Goal: Task Accomplishment & Management: Manage account settings

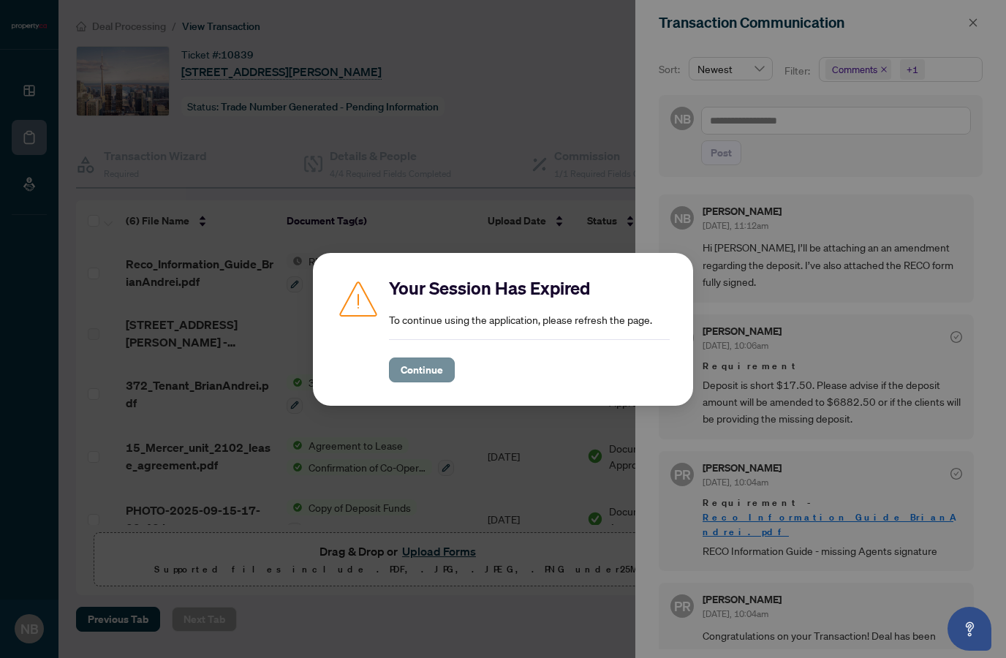
click at [414, 363] on span "Continue" at bounding box center [422, 369] width 42 height 23
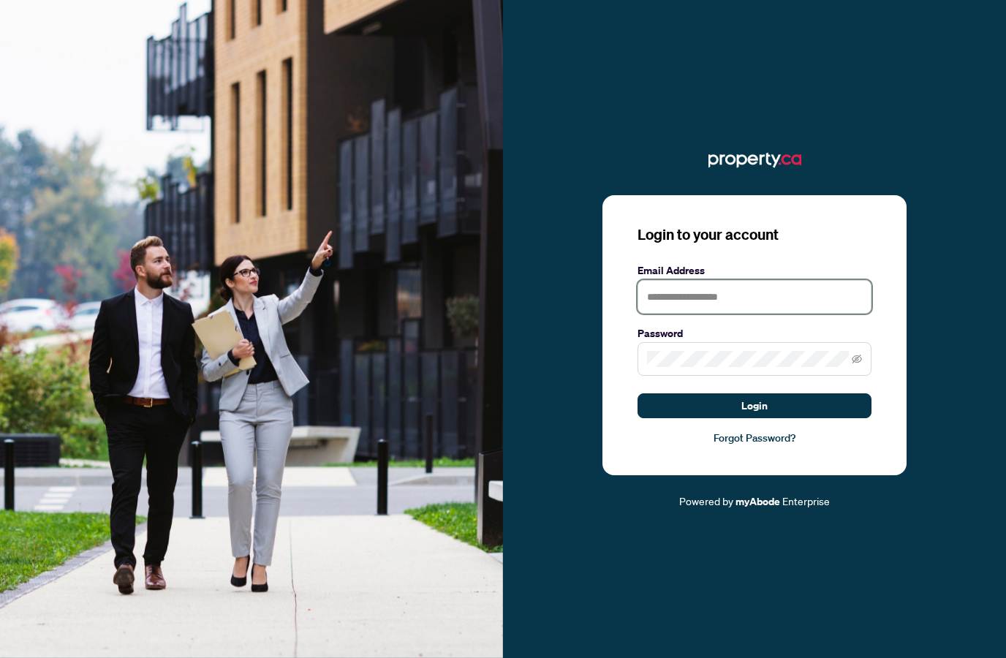
click at [766, 314] on input "text" at bounding box center [755, 297] width 234 height 34
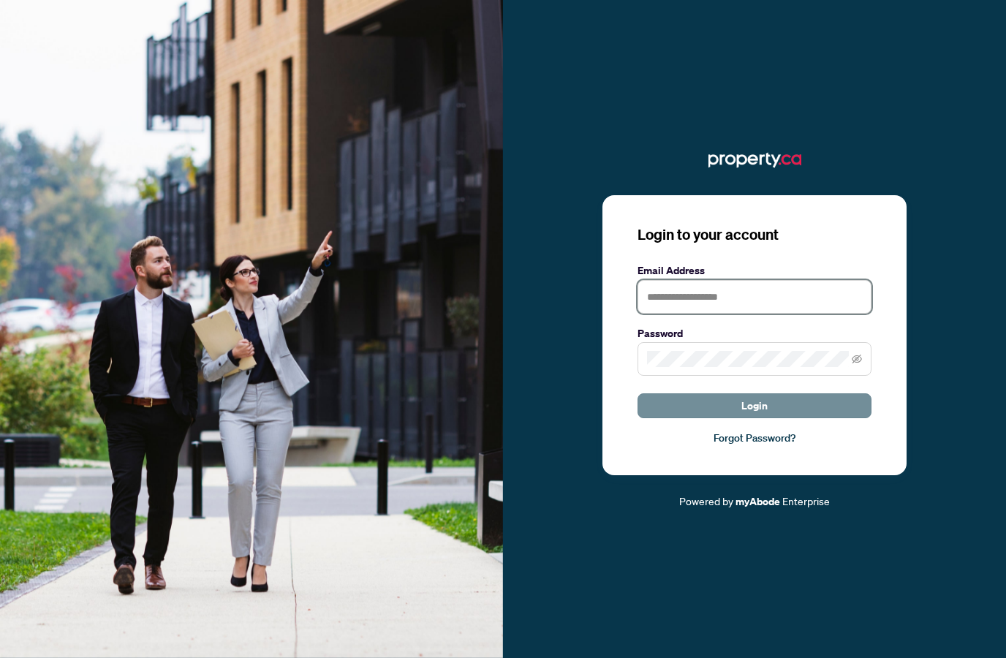
type input "**********"
click at [754, 418] on span "Login" at bounding box center [754, 405] width 26 height 23
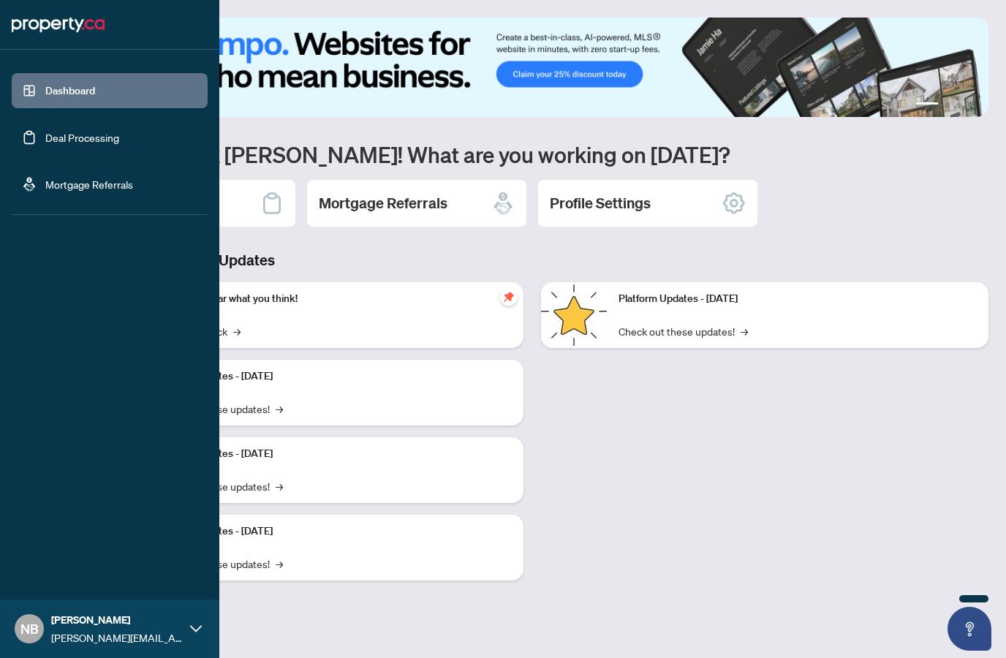
click at [47, 138] on link "Deal Processing" at bounding box center [82, 137] width 74 height 13
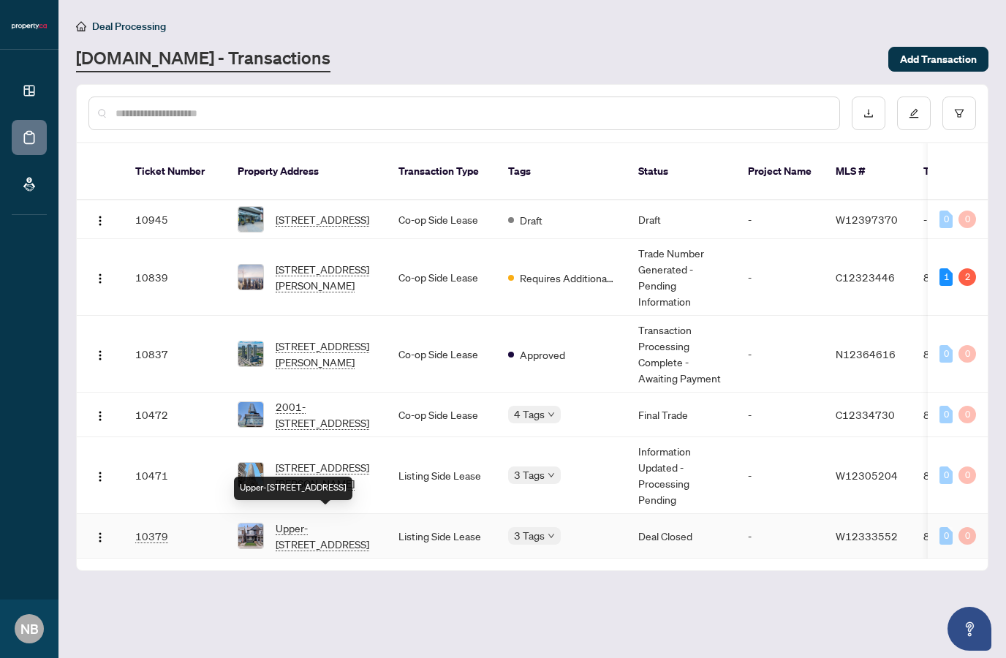
click at [332, 521] on span "Upper-652 St Clarens Ave, Toronto, Ontario M6H 3W9, Canada" at bounding box center [325, 536] width 99 height 32
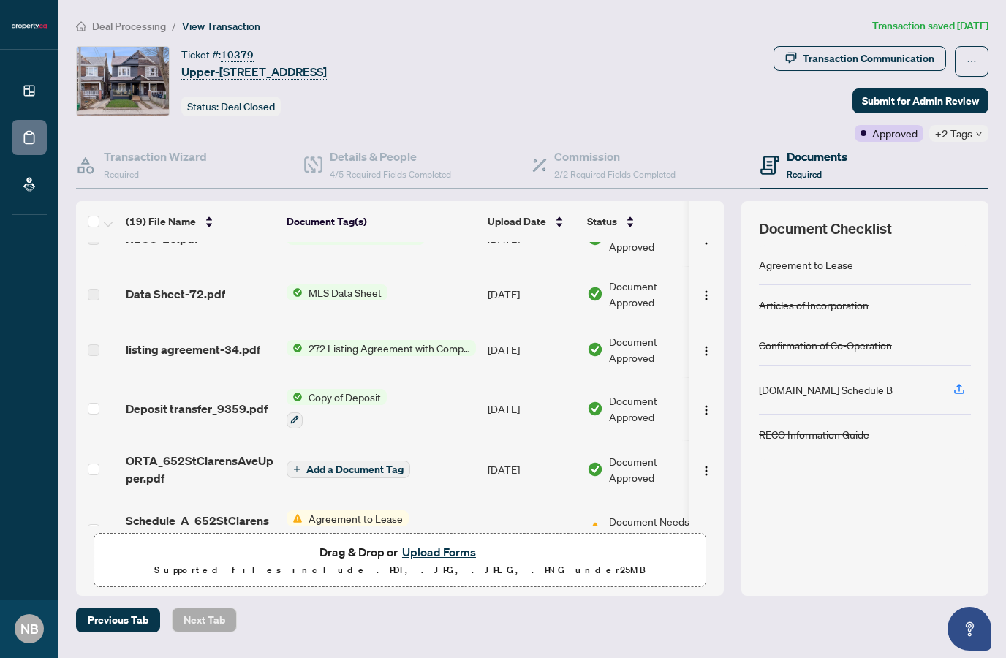
scroll to position [781, 0]
click at [386, 525] on div "Agreement to Lease" at bounding box center [348, 530] width 122 height 39
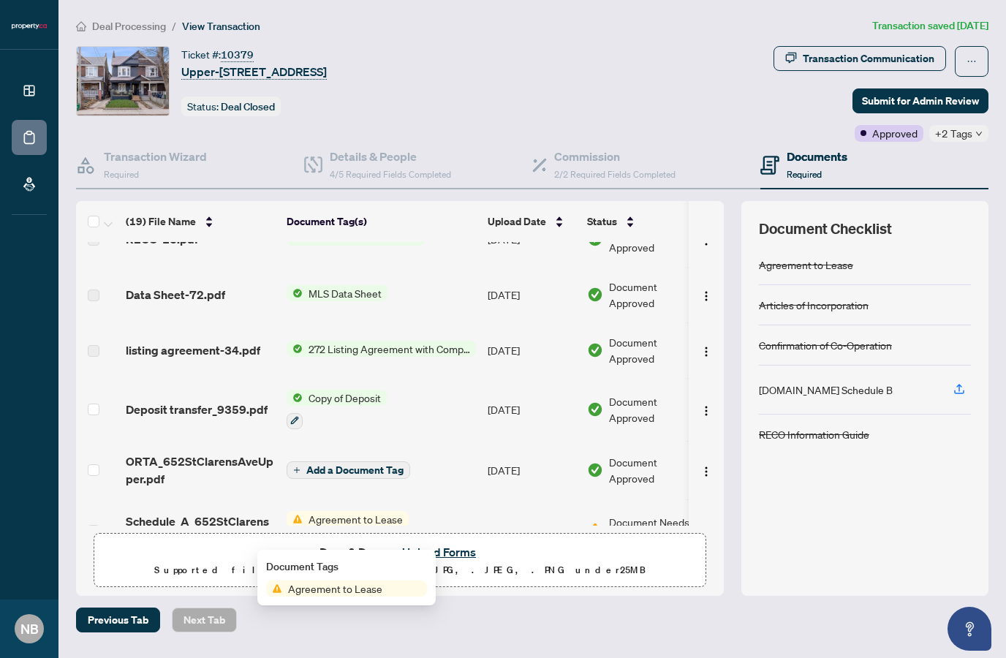
click at [340, 519] on span "Agreement to Lease" at bounding box center [356, 519] width 106 height 16
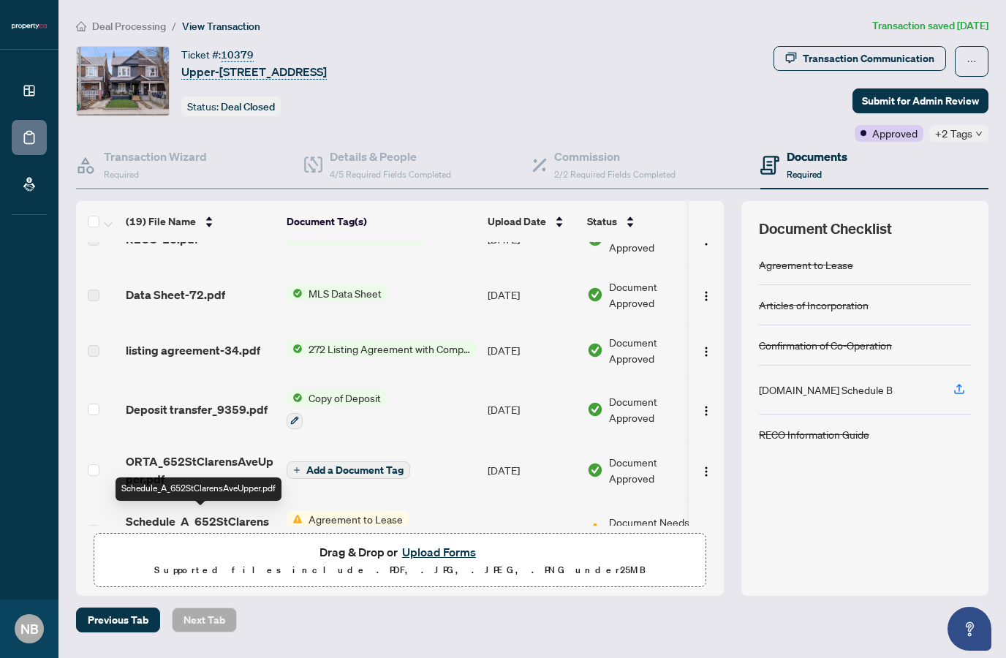
click at [242, 516] on span "Schedule_A_652StClarensAveUpper.pdf" at bounding box center [200, 530] width 149 height 35
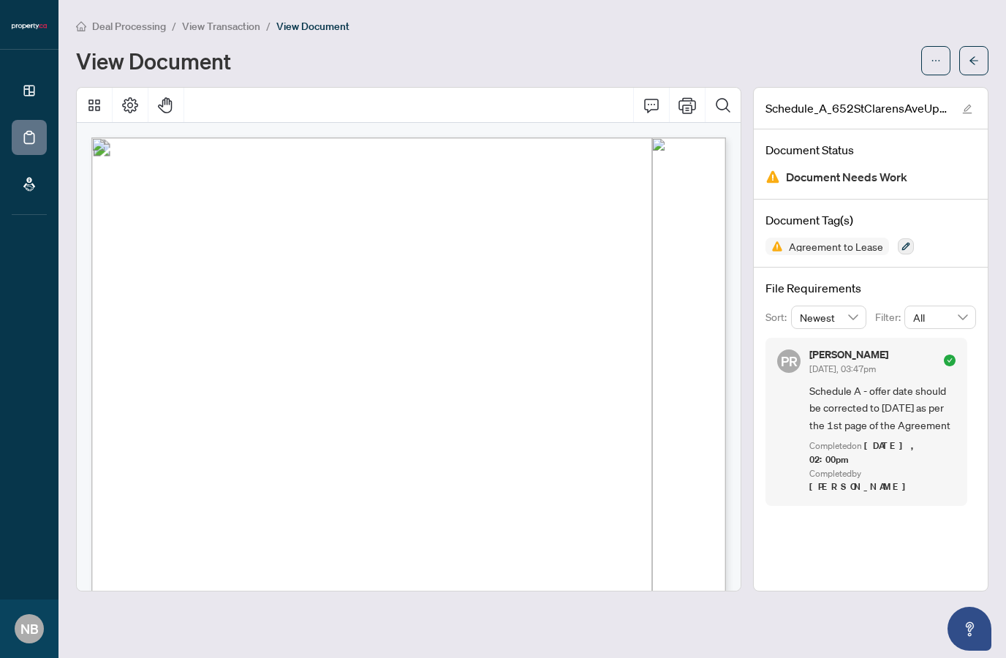
click at [0, 0] on link "Deal Processing" at bounding box center [0, 0] width 0 height 0
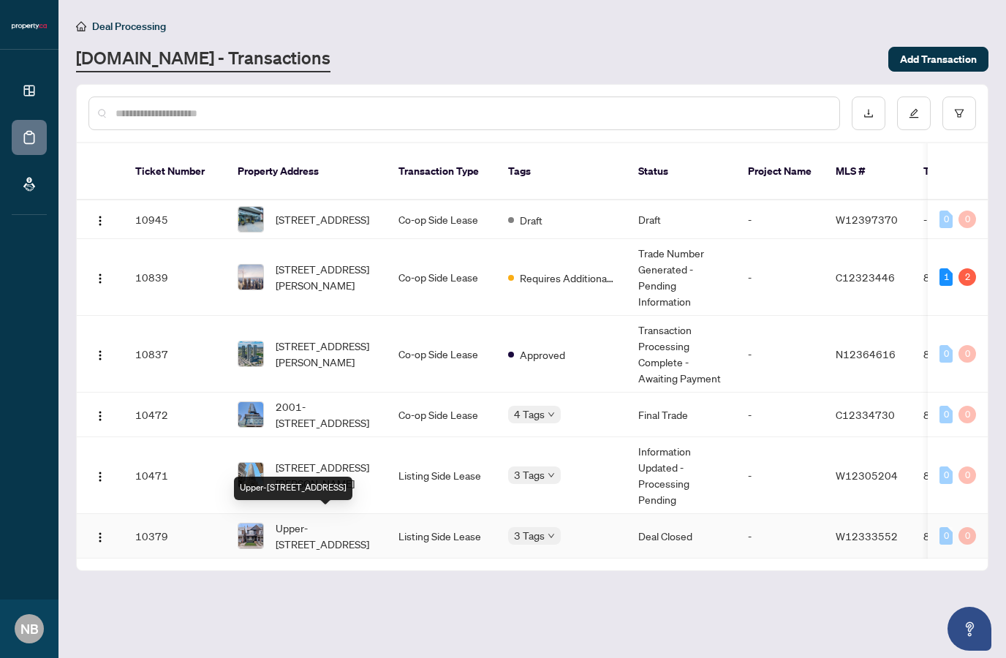
click at [359, 523] on span "Upper-652 St Clarens Ave, Toronto, Ontario M6H 3W9, Canada" at bounding box center [325, 536] width 99 height 32
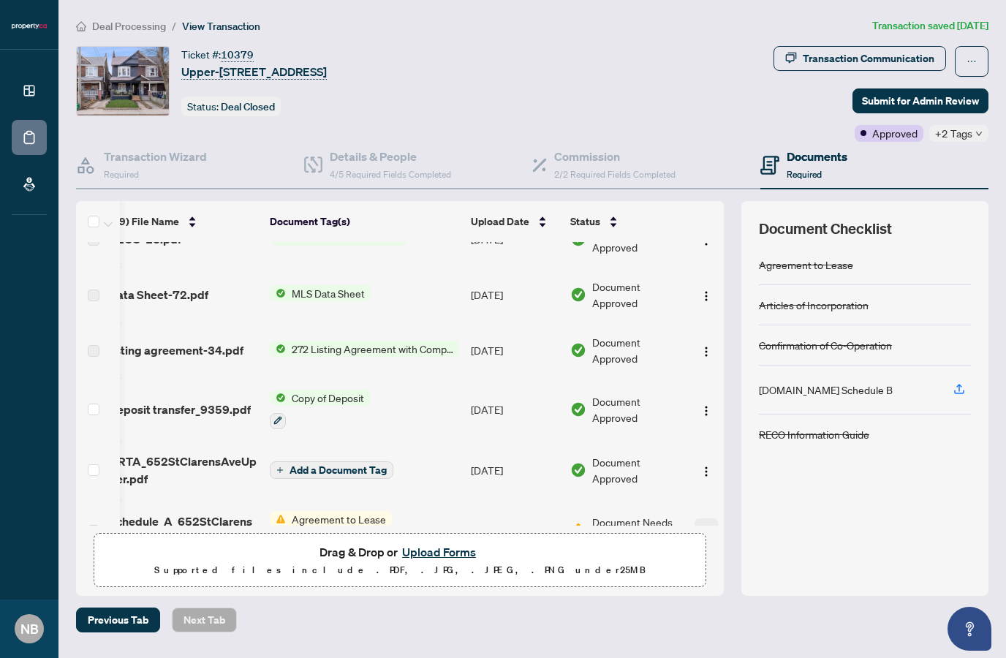
scroll to position [781, 17]
click at [709, 530] on img "button" at bounding box center [707, 532] width 12 height 12
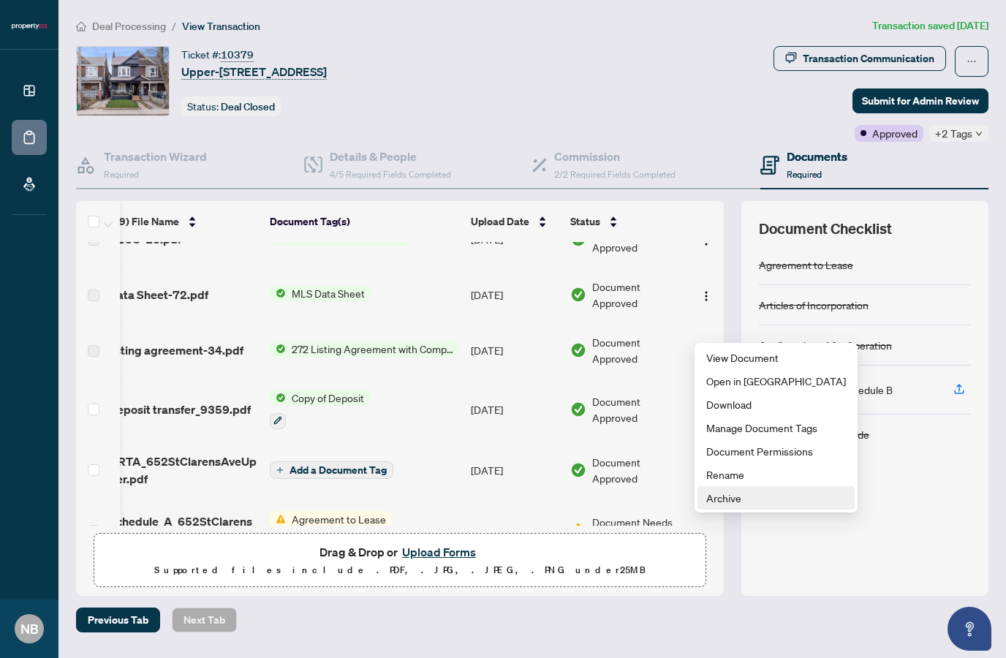
click at [727, 497] on span "Archive" at bounding box center [776, 498] width 140 height 16
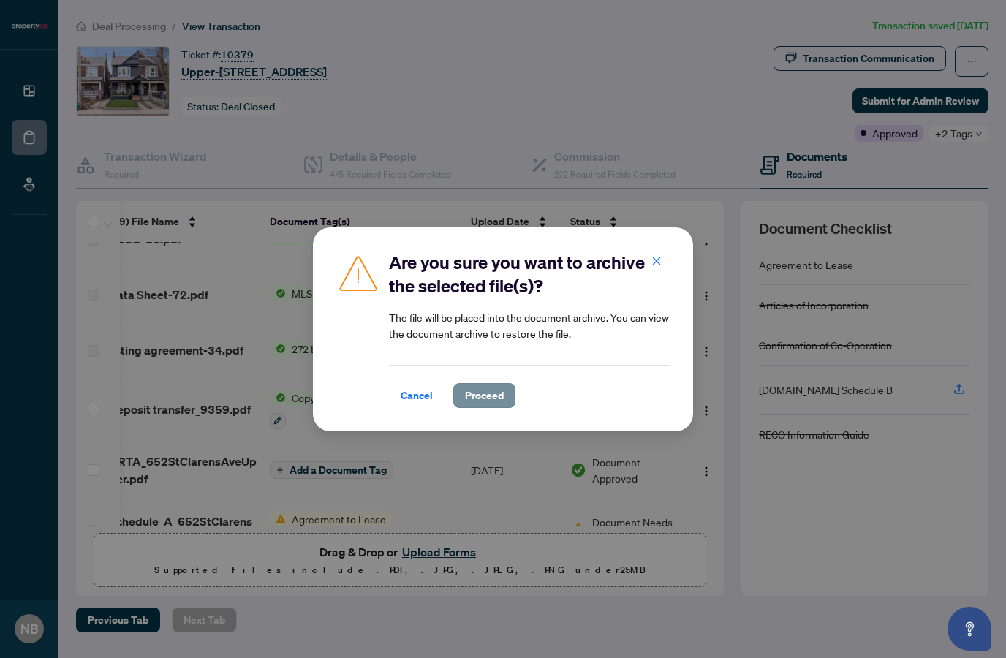
click at [500, 398] on span "Proceed" at bounding box center [484, 395] width 39 height 23
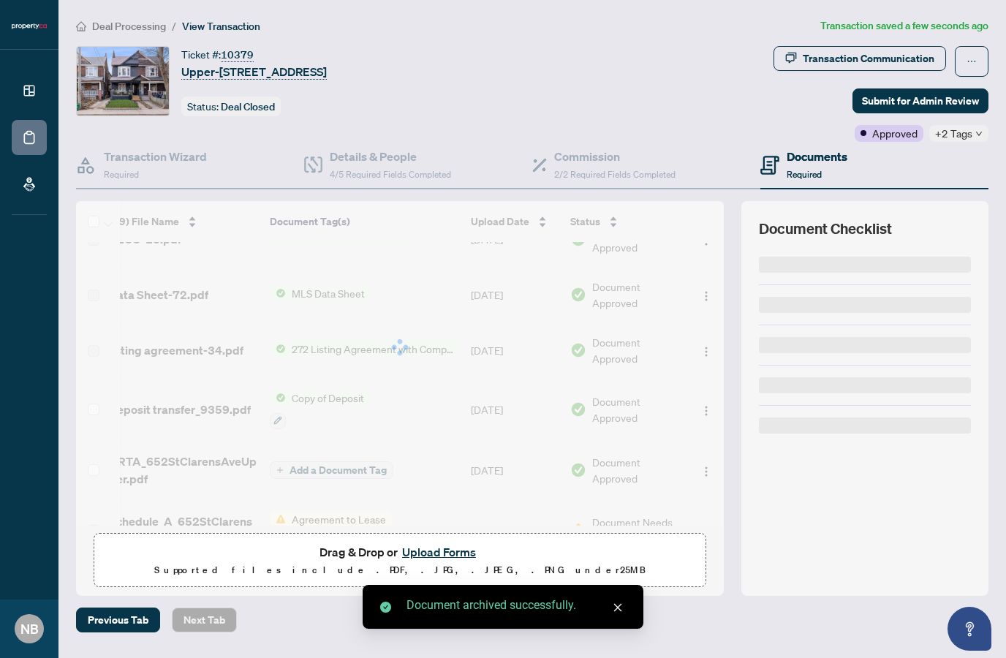
scroll to position [719, 17]
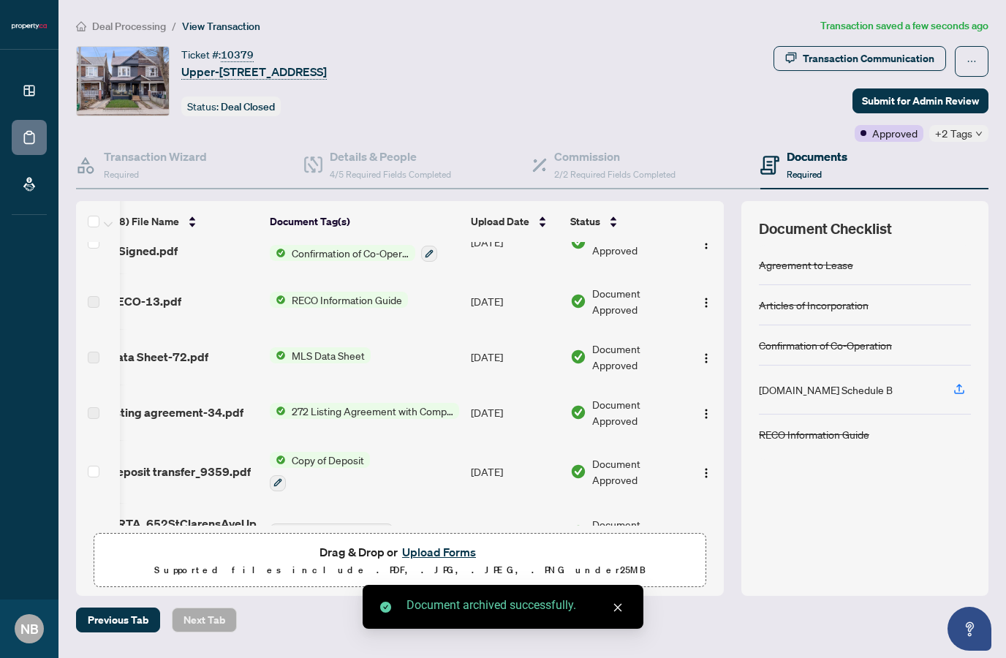
click at [433, 562] on button "Upload Forms" at bounding box center [439, 552] width 83 height 19
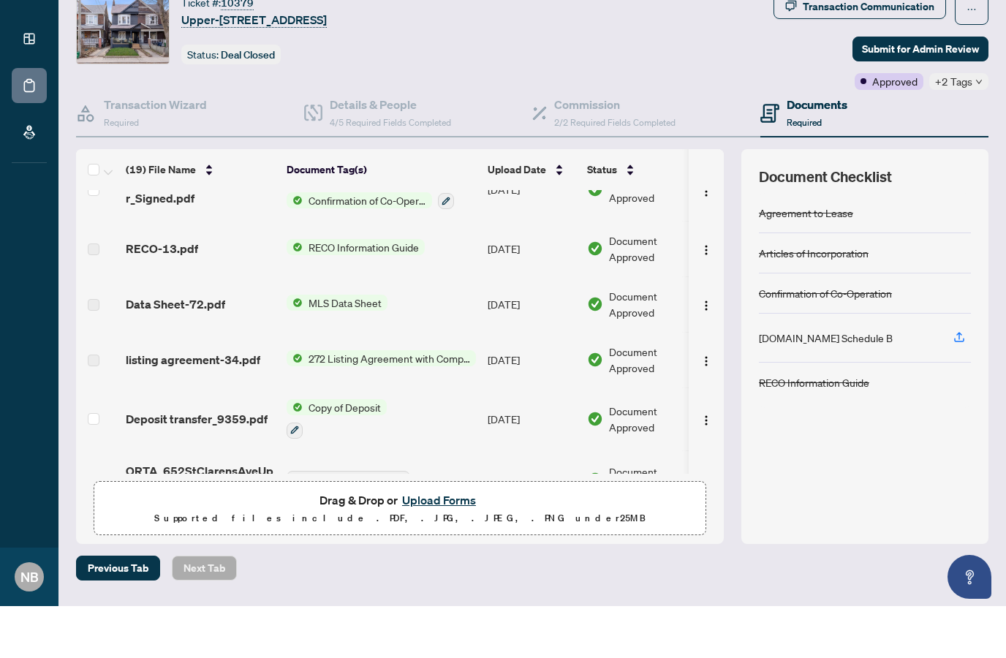
scroll to position [777, 0]
click at [351, 527] on span "Add a Document Tag" at bounding box center [354, 532] width 97 height 10
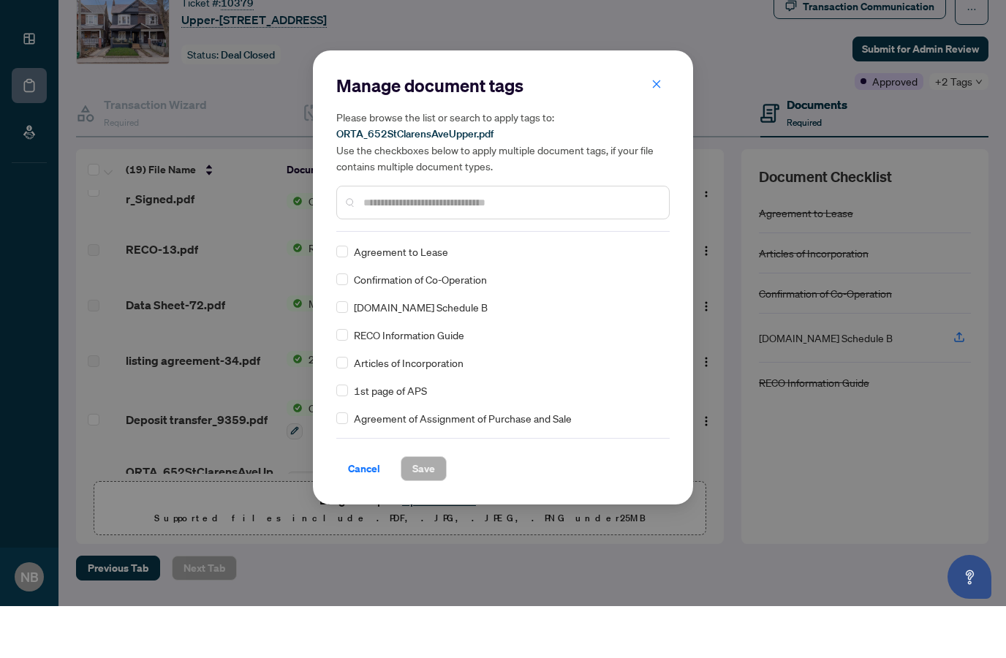
click at [366, 509] on span "Cancel" at bounding box center [364, 520] width 32 height 23
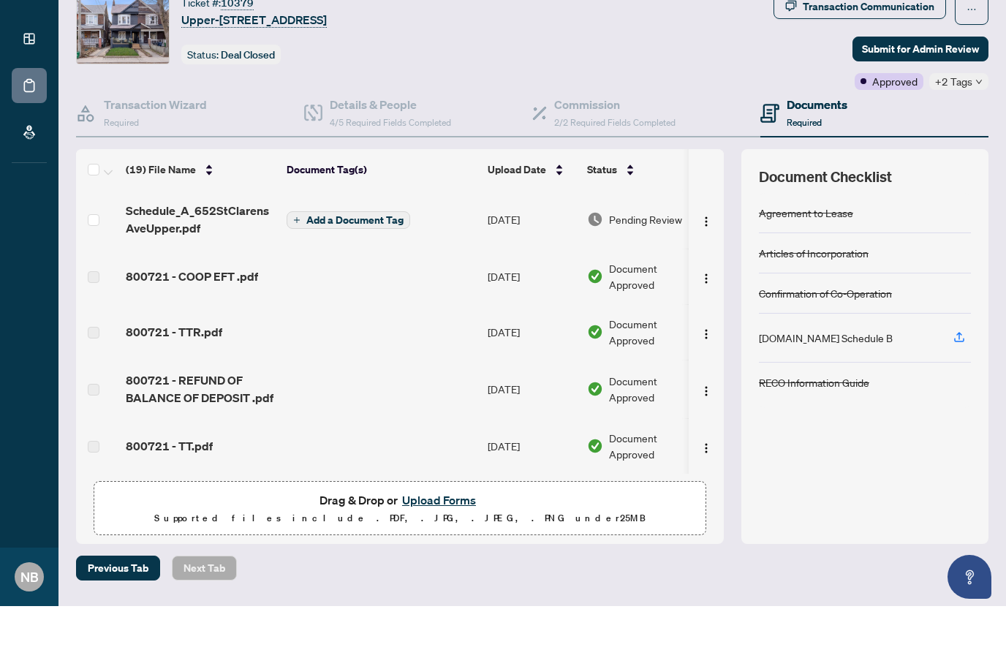
scroll to position [0, 0]
click at [353, 267] on span "Add a Document Tag" at bounding box center [354, 272] width 97 height 10
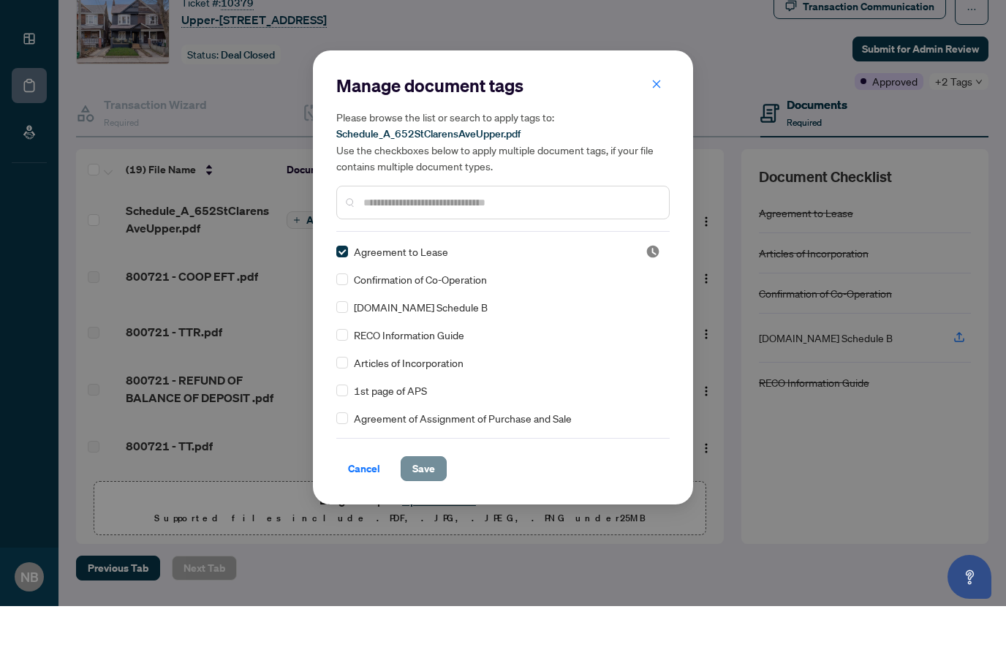
click at [434, 509] on span "Save" at bounding box center [423, 520] width 23 height 23
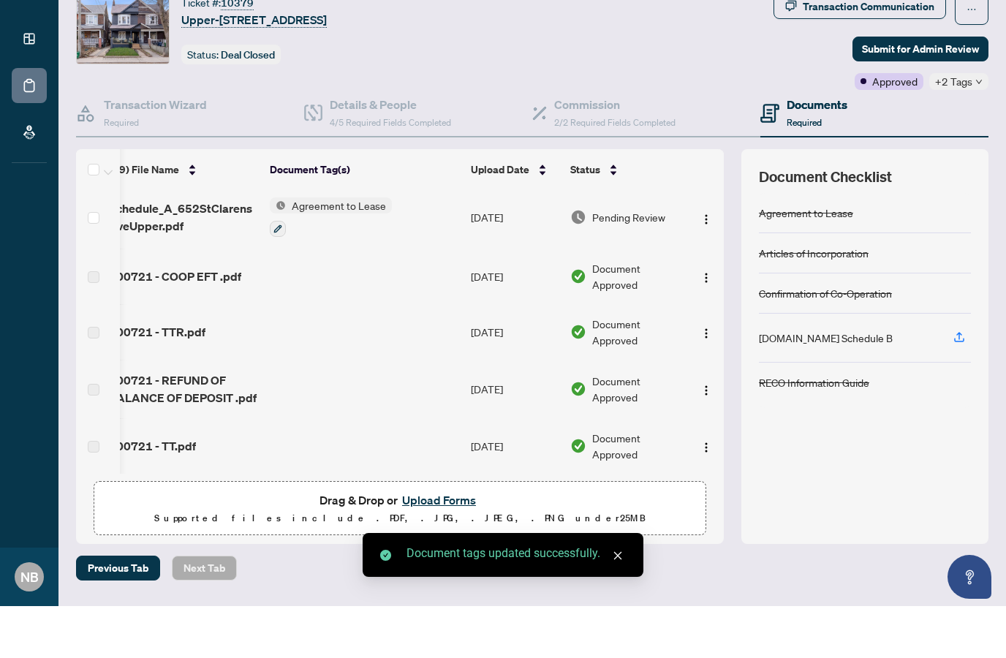
scroll to position [5, 17]
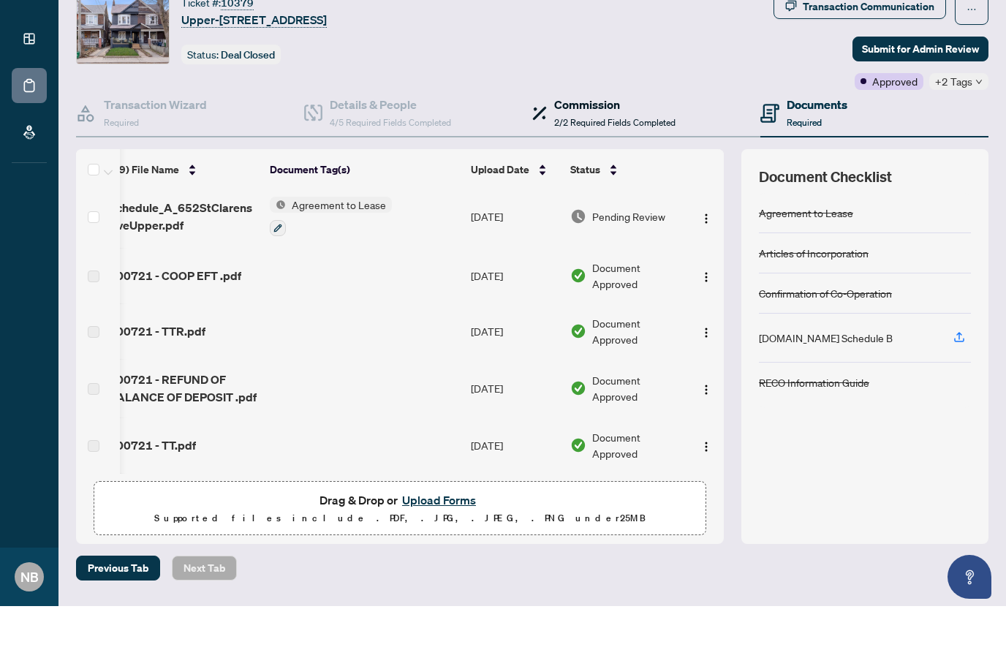
click at [595, 169] on span "2/2 Required Fields Completed" at bounding box center [614, 174] width 121 height 11
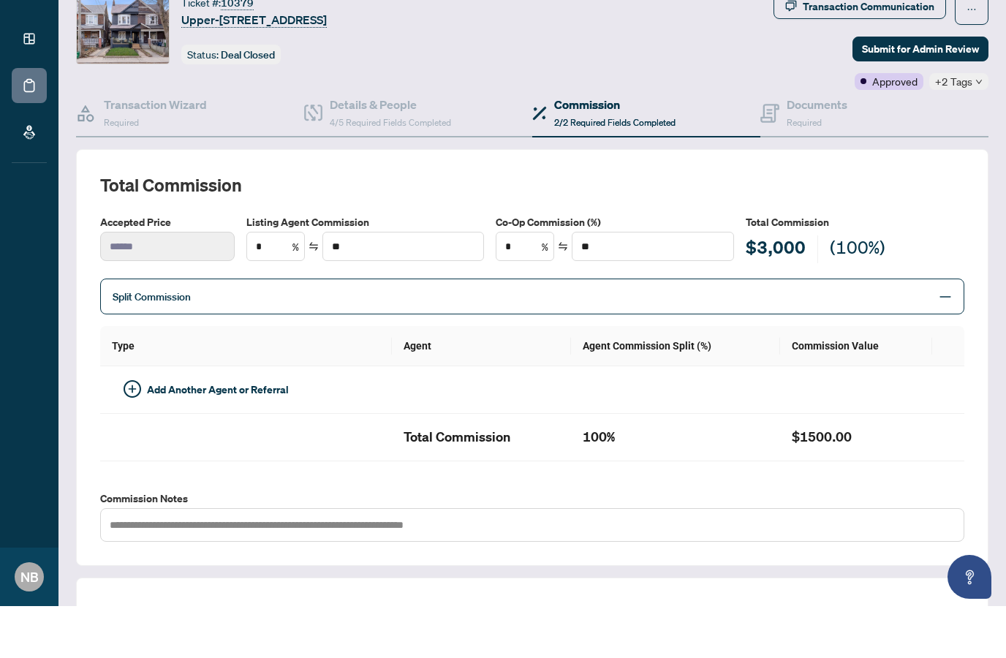
type input "**"
type input "******"
type input "**"
type input "******"
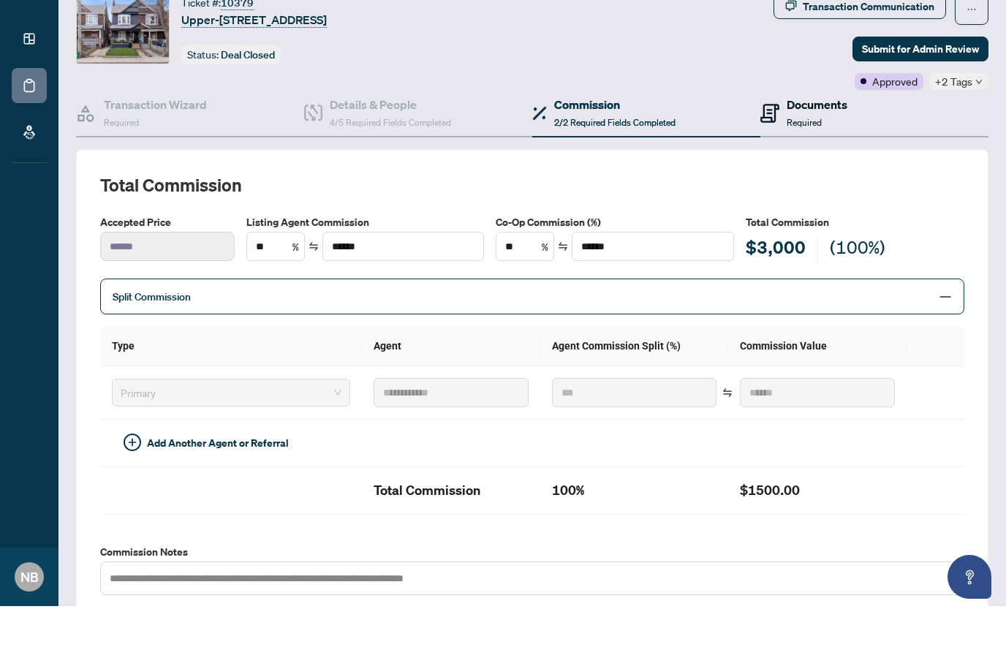
click at [788, 169] on span "Required" at bounding box center [804, 174] width 35 height 11
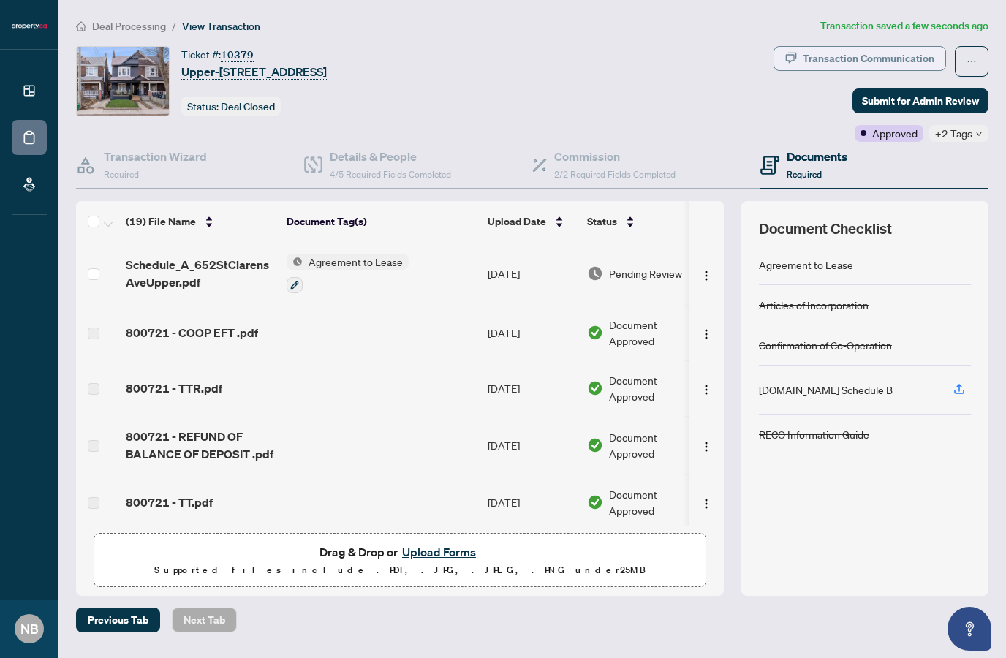
click at [869, 60] on div "Transaction Communication" at bounding box center [869, 58] width 132 height 23
type textarea "**********"
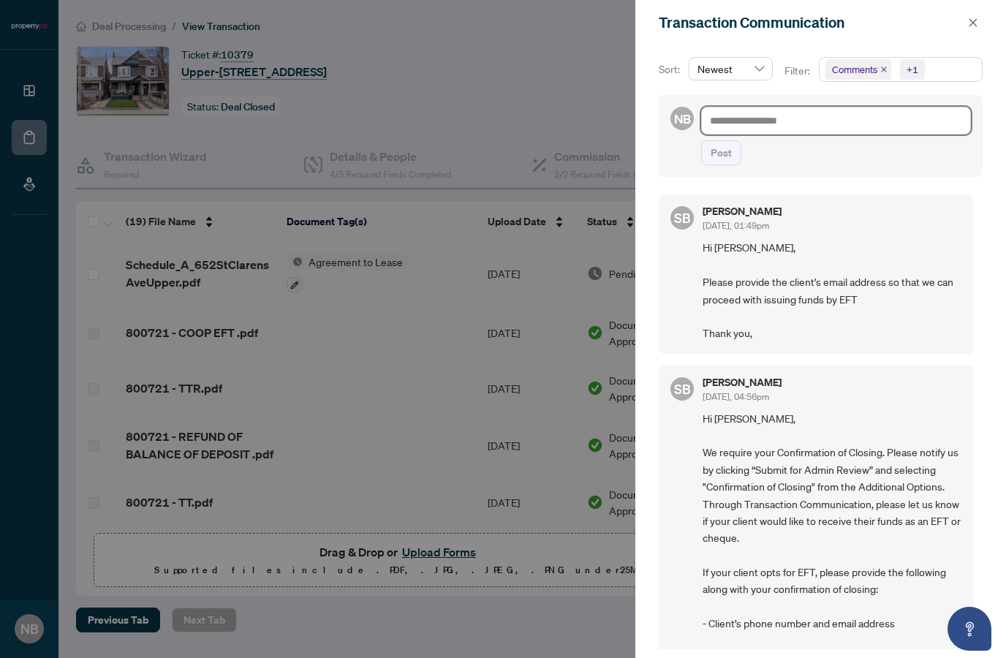
click at [758, 126] on textarea at bounding box center [836, 121] width 270 height 28
